Goal: Information Seeking & Learning: Learn about a topic

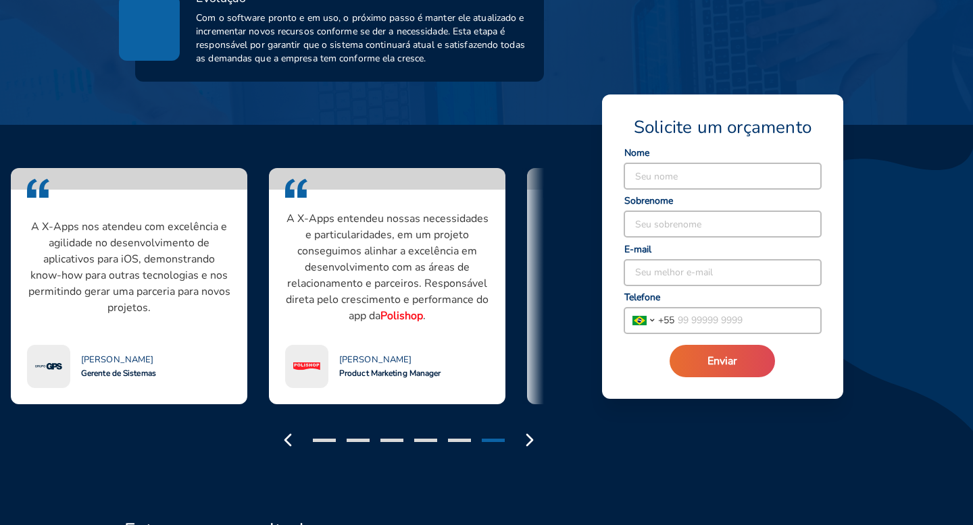
scroll to position [1079, 0]
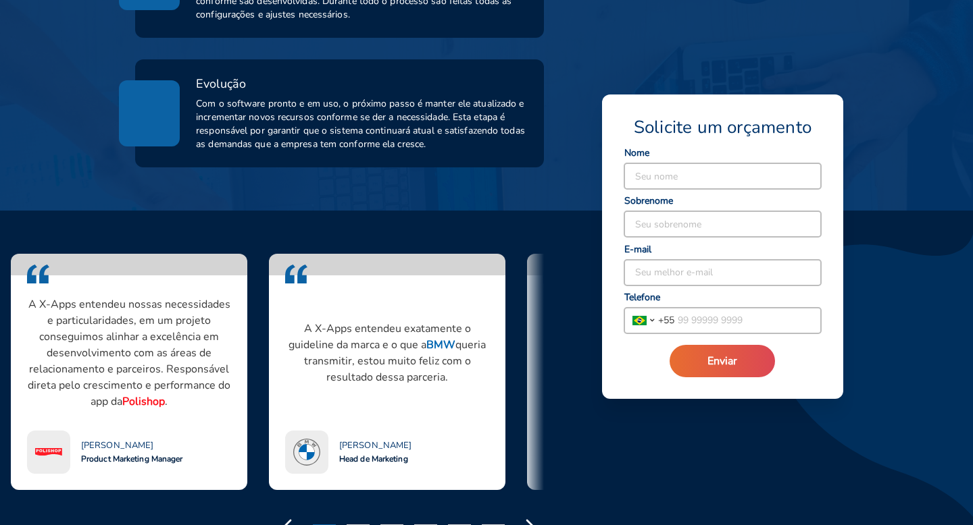
scroll to position [971, 0]
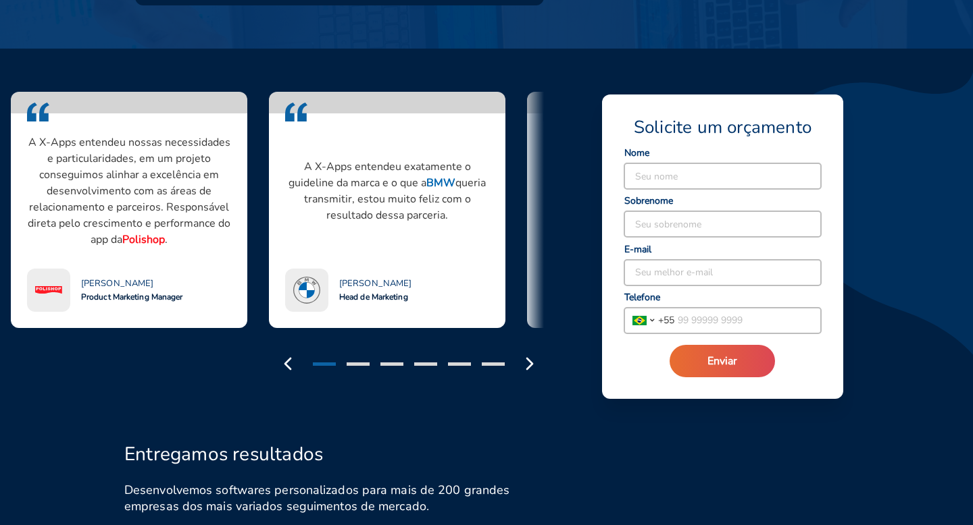
scroll to position [1109, 0]
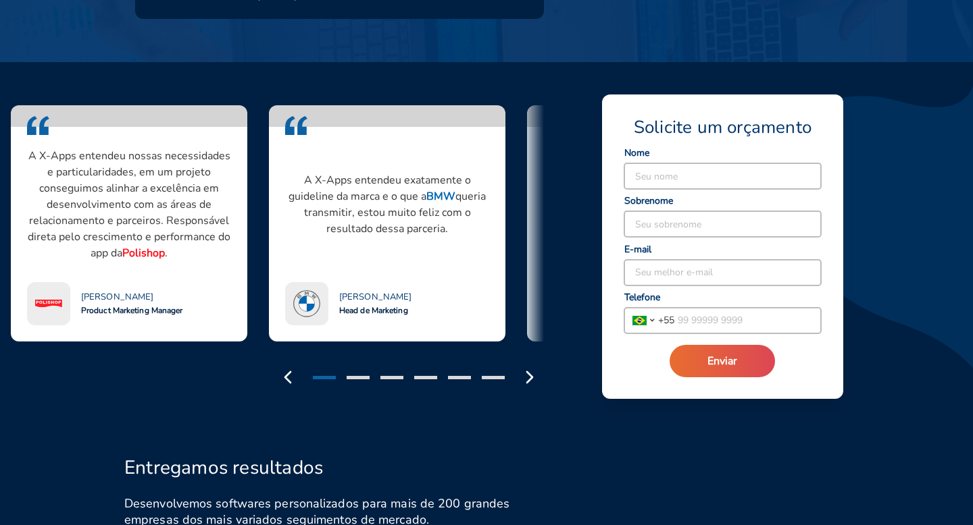
click at [179, 228] on p "A X-Apps entendeu nossas necessidades e particularidades, em um projeto consegu…" at bounding box center [129, 204] width 204 height 113
click at [530, 374] on polyline "button" at bounding box center [529, 377] width 5 height 11
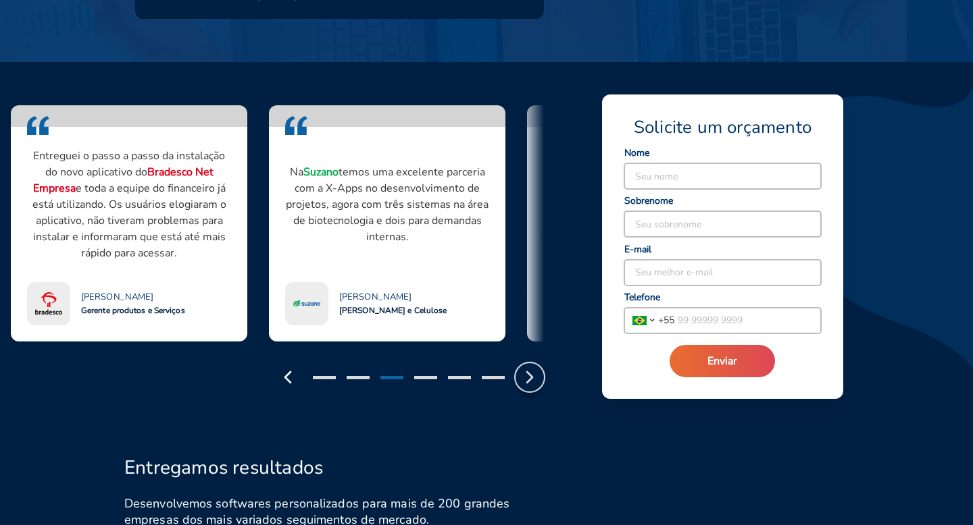
click at [530, 374] on polyline "button" at bounding box center [529, 377] width 5 height 11
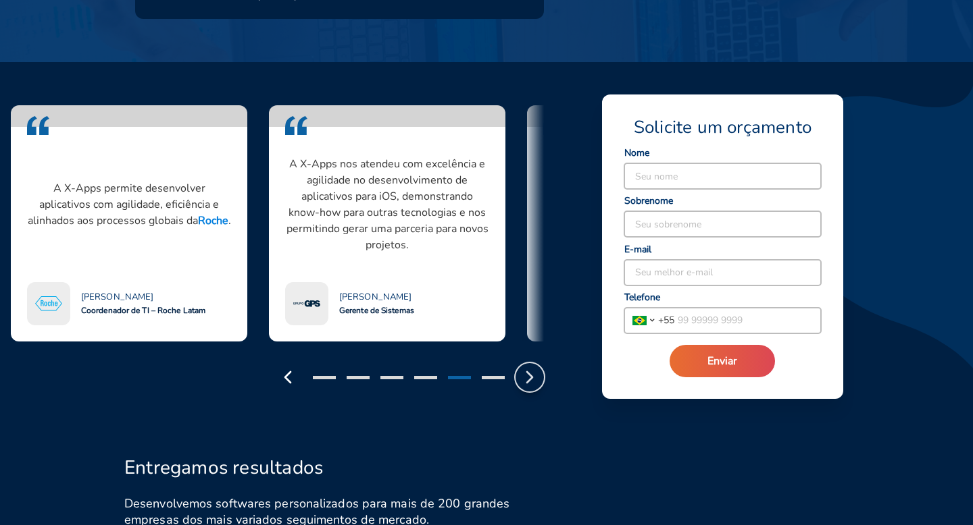
click at [530, 374] on polyline "button" at bounding box center [529, 377] width 5 height 11
